Goal: Information Seeking & Learning: Learn about a topic

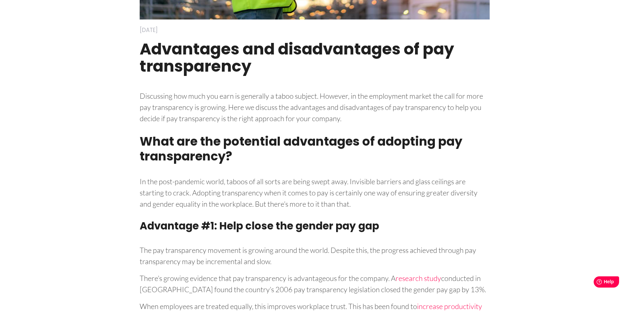
scroll to position [231, 0]
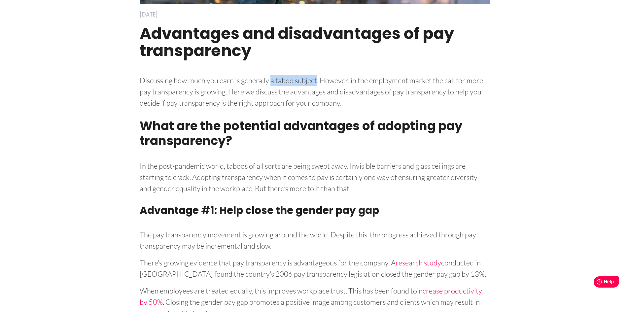
drag, startPoint x: 272, startPoint y: 82, endPoint x: 318, endPoint y: 82, distance: 46.3
click at [318, 82] on p "Discussing how much you earn is generally a taboo subject. However, in the empl…" at bounding box center [315, 91] width 350 height 36
copy p "a taboo subject"
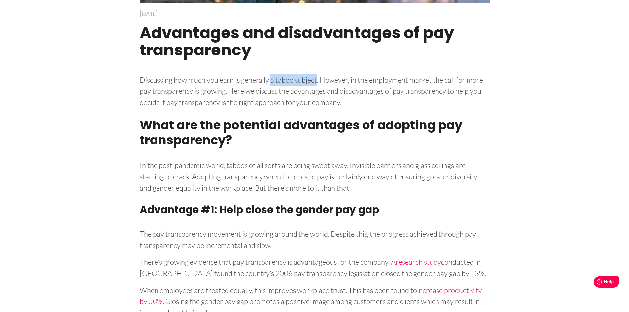
scroll to position [132, 0]
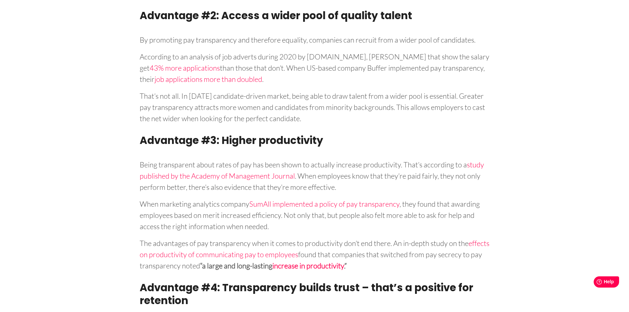
scroll to position [595, 0]
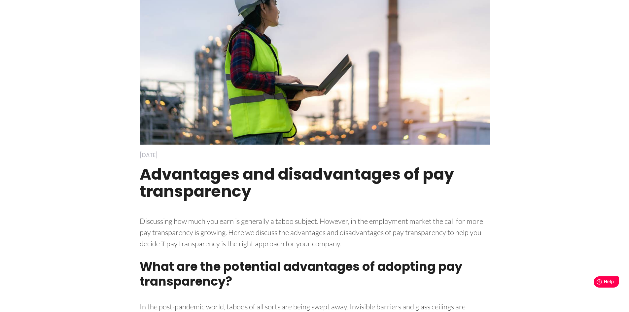
scroll to position [99, 0]
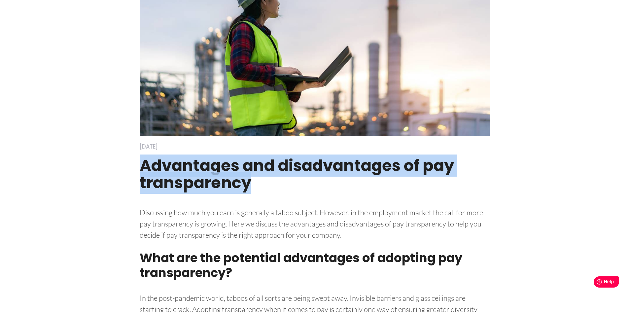
drag, startPoint x: 143, startPoint y: 166, endPoint x: 269, endPoint y: 186, distance: 126.9
click at [269, 186] on h1 "Advantages and disadvantages of pay transparency" at bounding box center [315, 178] width 350 height 54
copy h1 "Advantages and disadvantages of pay transparency"
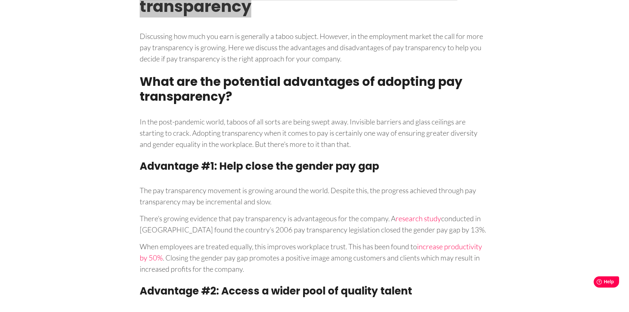
scroll to position [275, 0]
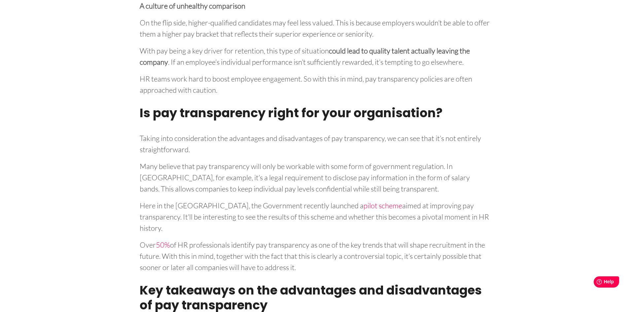
scroll to position [1762, 0]
